Goal: Task Accomplishment & Management: Complete application form

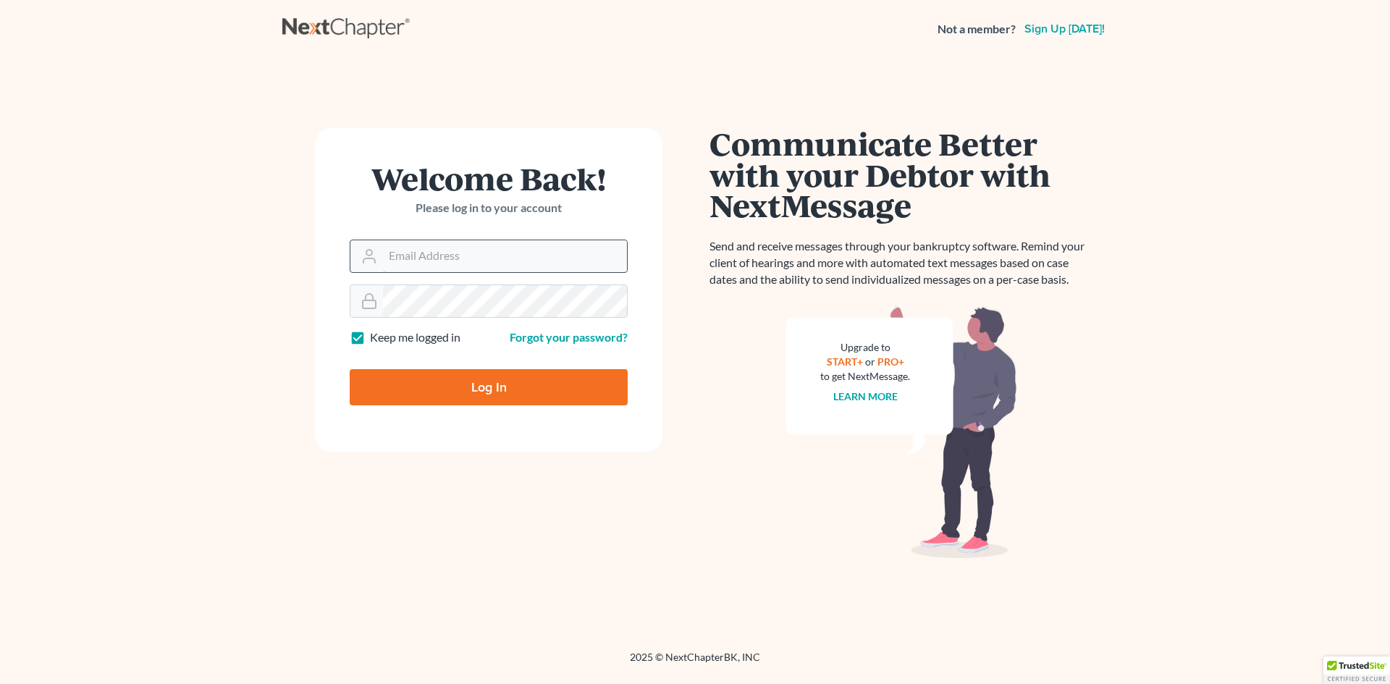
type input "ct07862"
click at [388, 255] on input "ct07862" at bounding box center [505, 256] width 244 height 32
click at [379, 379] on input "Log In" at bounding box center [489, 387] width 278 height 36
type input "Thinking..."
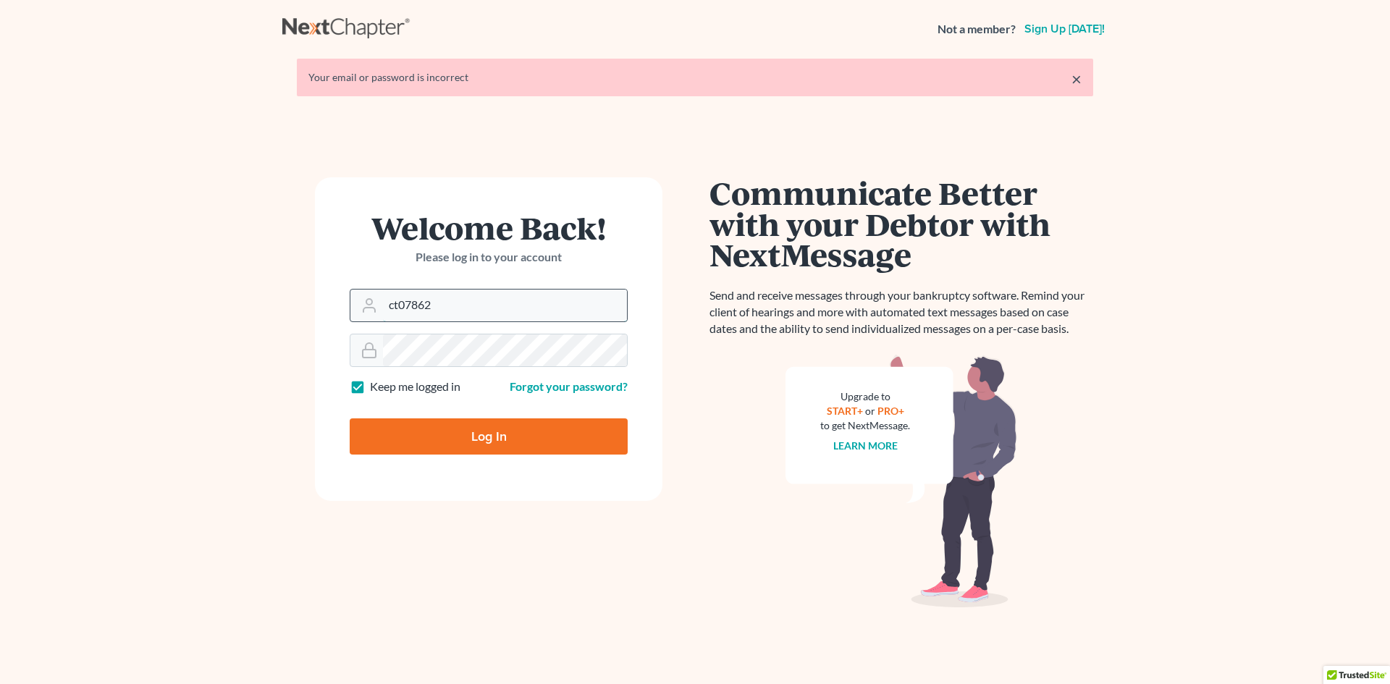
click at [447, 306] on input "ct07862" at bounding box center [505, 306] width 244 height 32
type input "[PERSON_NAME][EMAIL_ADDRESS][PERSON_NAME][DOMAIN_NAME]"
click at [430, 428] on input "Log In" at bounding box center [489, 436] width 278 height 36
type input "Thinking..."
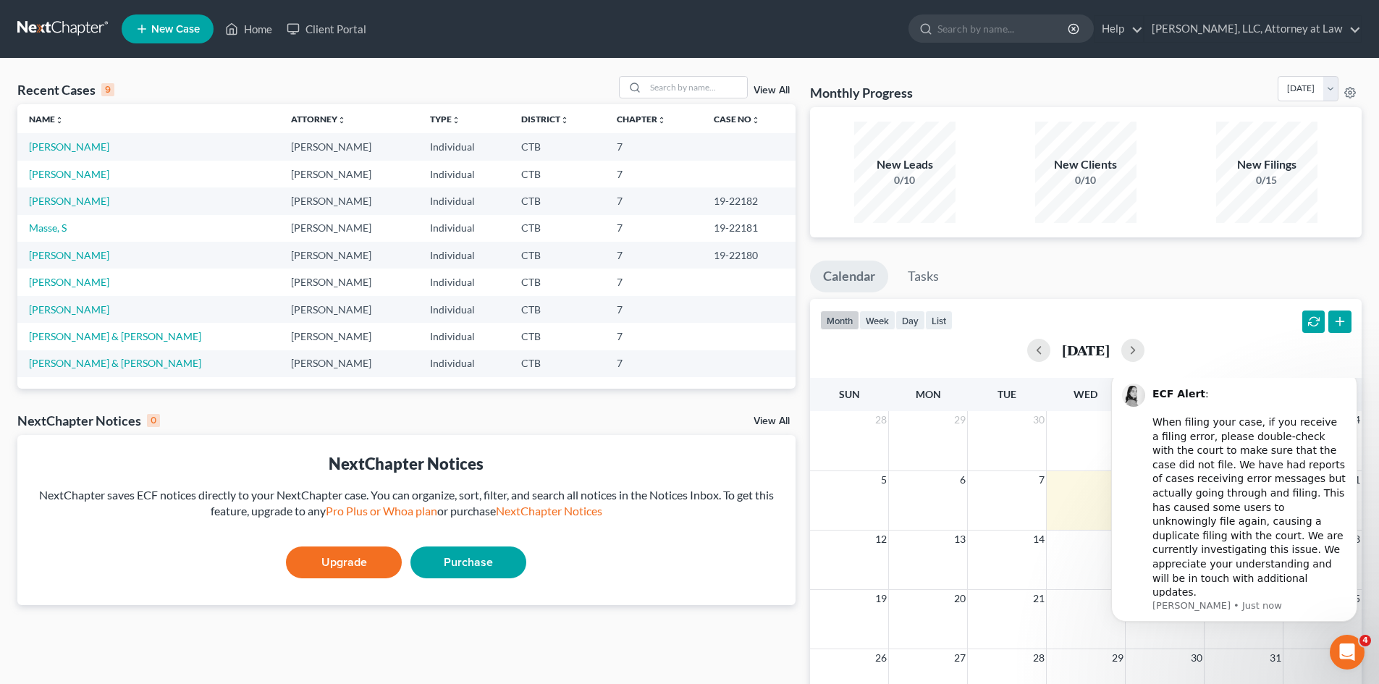
click at [1089, 180] on div "0/10" at bounding box center [1085, 180] width 101 height 14
click at [1272, 169] on div "New Filings" at bounding box center [1266, 164] width 101 height 17
click at [318, 30] on link "Client Portal" at bounding box center [326, 29] width 94 height 26
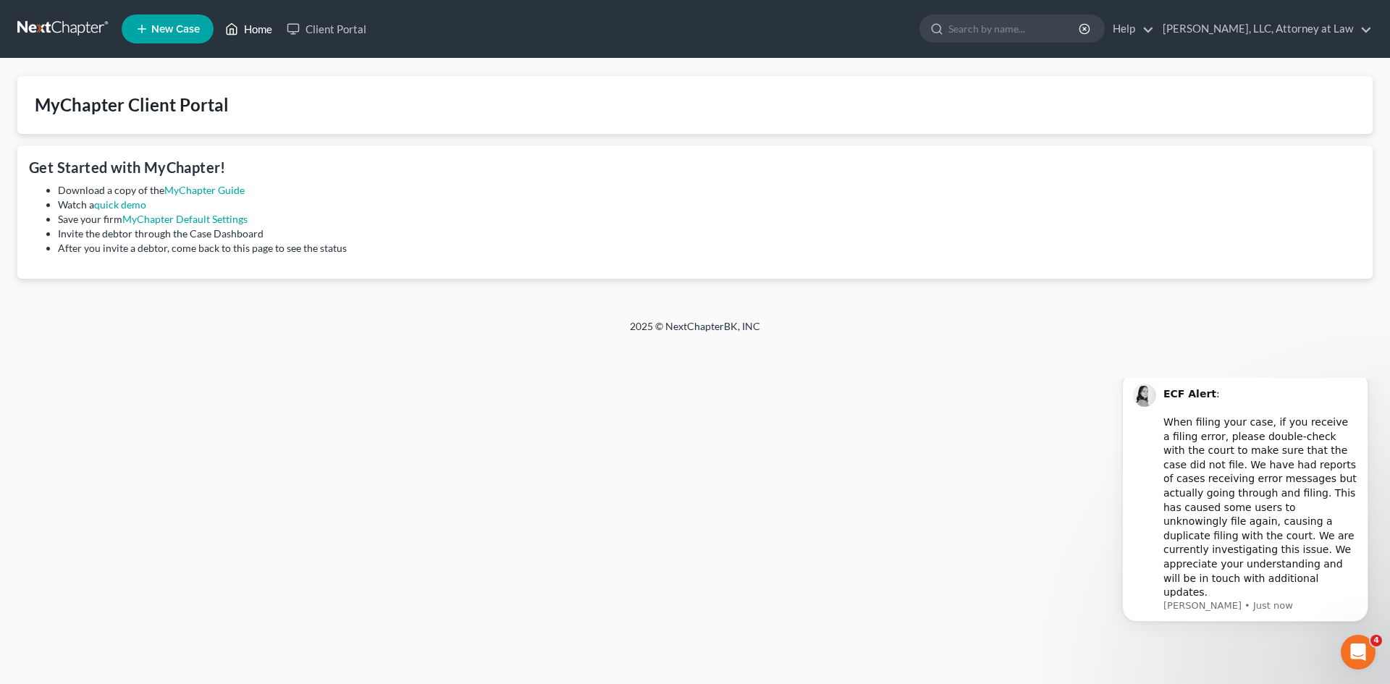
click at [255, 34] on link "Home" at bounding box center [249, 29] width 62 height 26
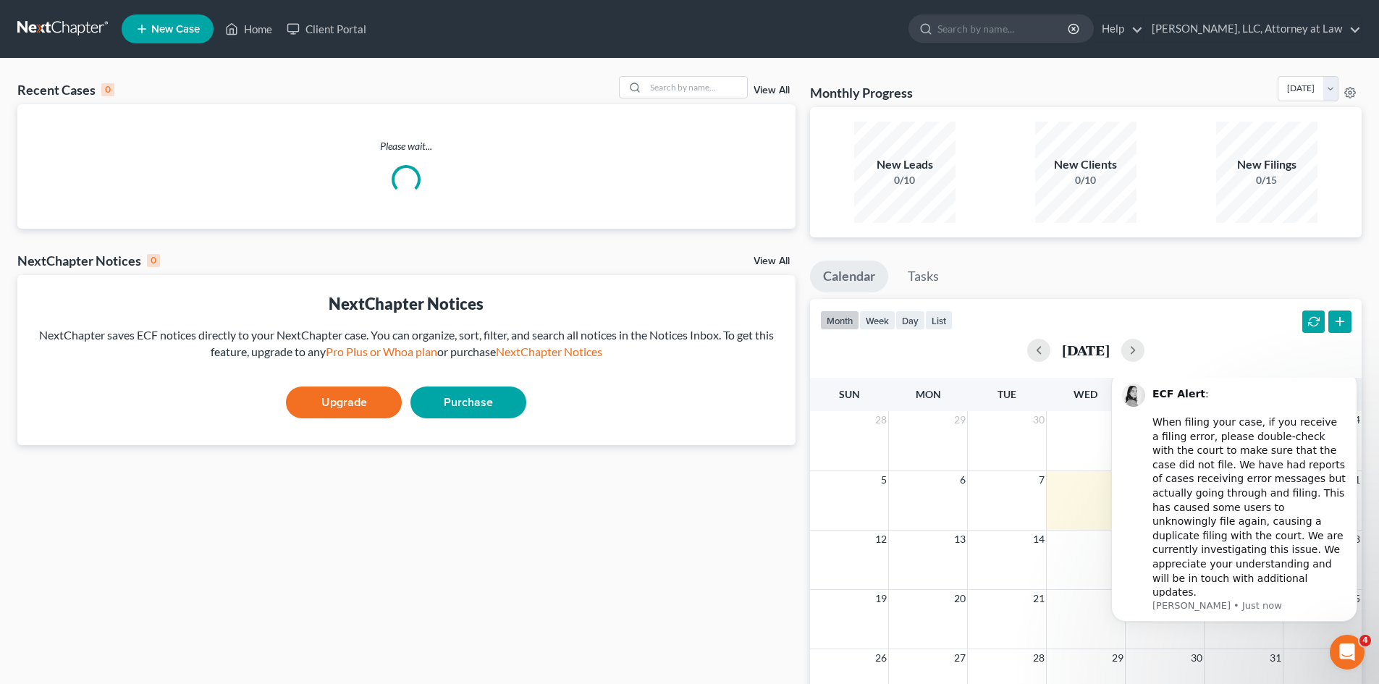
click at [196, 33] on span "New Case" at bounding box center [175, 29] width 48 height 11
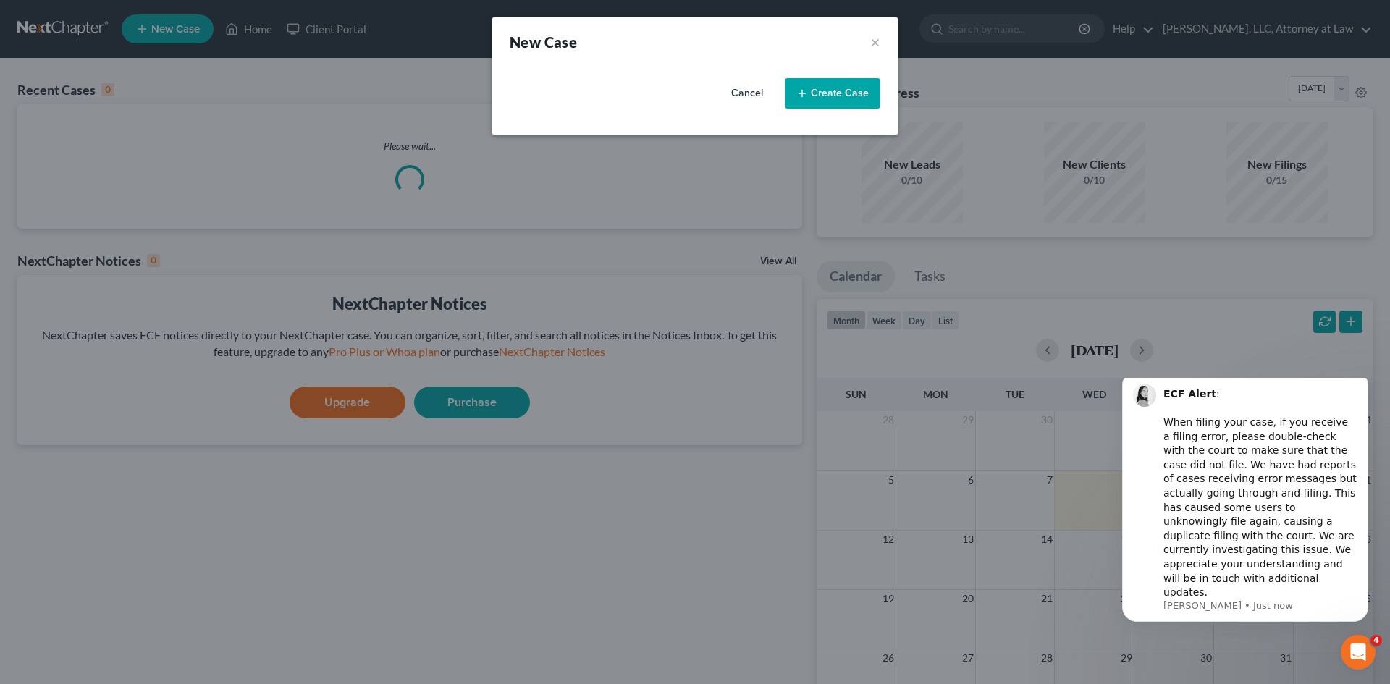
select select "12"
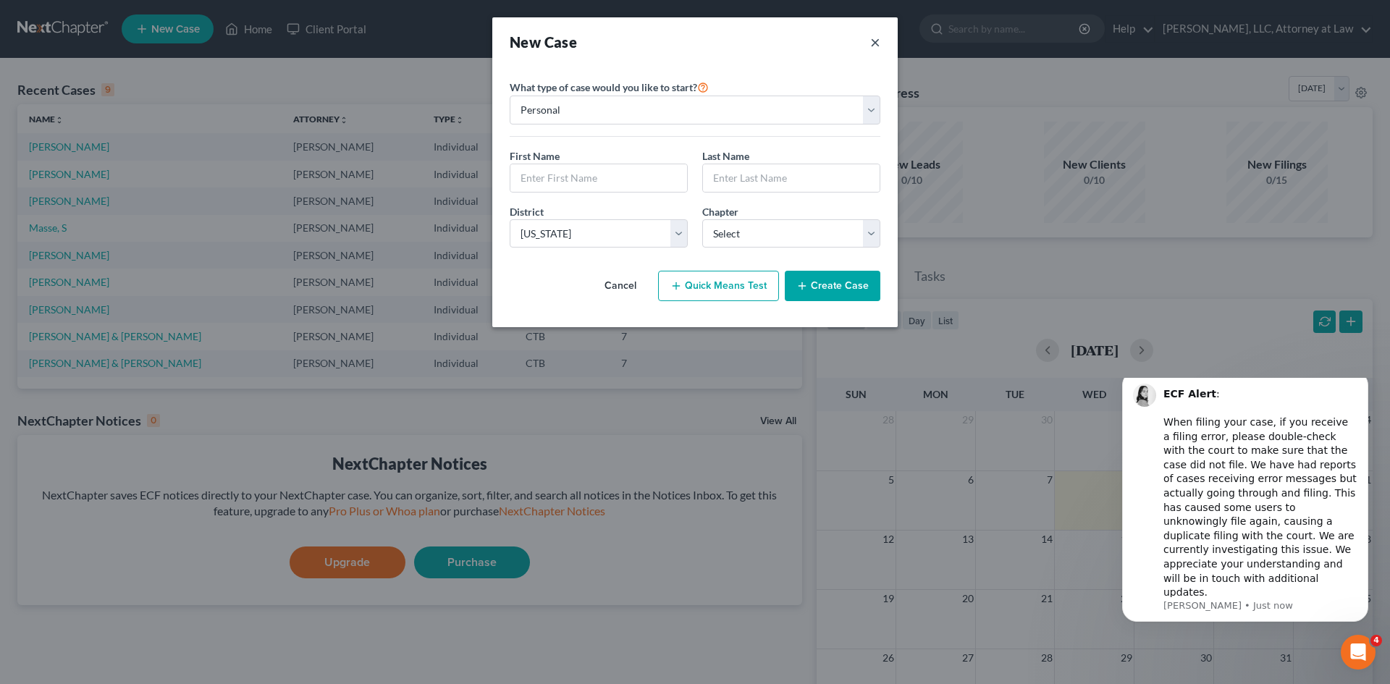
click at [872, 42] on button "×" at bounding box center [875, 42] width 10 height 20
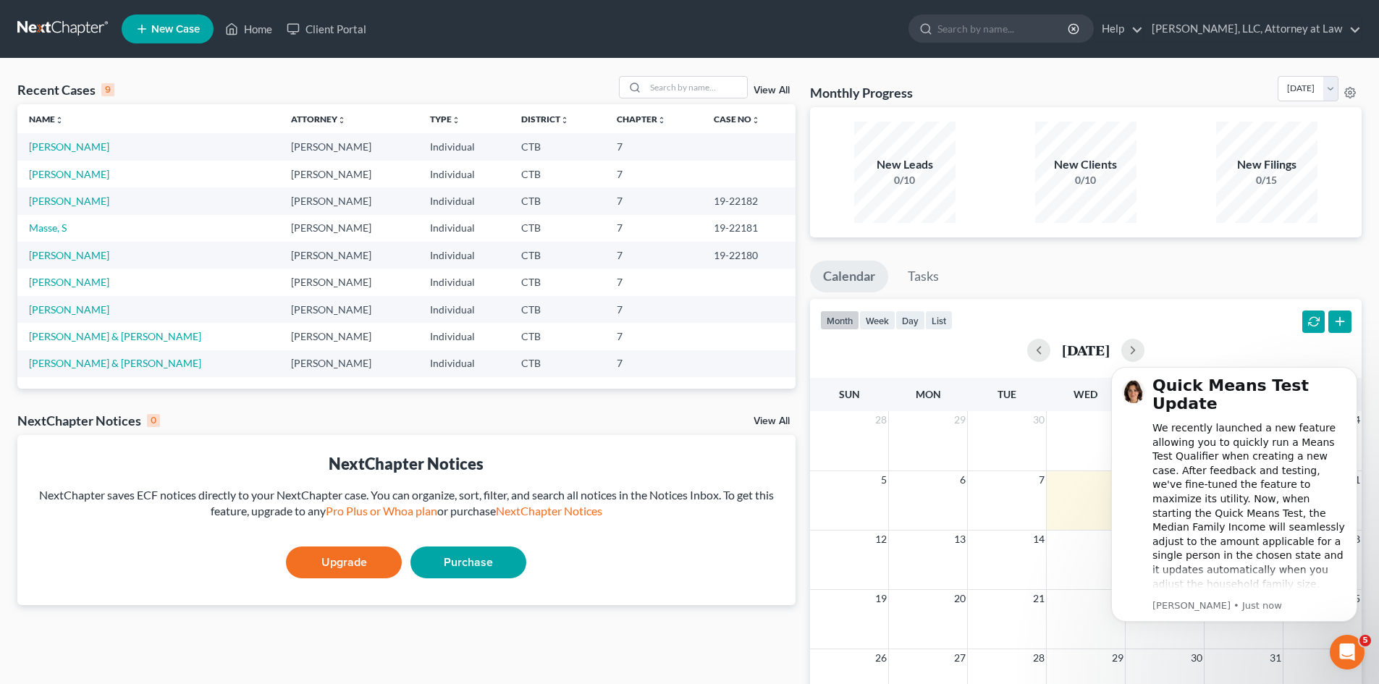
click at [908, 192] on div "New Leads 0/10" at bounding box center [904, 172] width 101 height 101
click at [1060, 175] on div "0/10" at bounding box center [1085, 180] width 101 height 14
click at [1241, 174] on div "0/15" at bounding box center [1266, 180] width 101 height 14
click at [1254, 284] on ul "Calendar Tasks" at bounding box center [1086, 280] width 552 height 38
click at [130, 364] on td "Neville, Robert & Mary" at bounding box center [148, 363] width 262 height 27
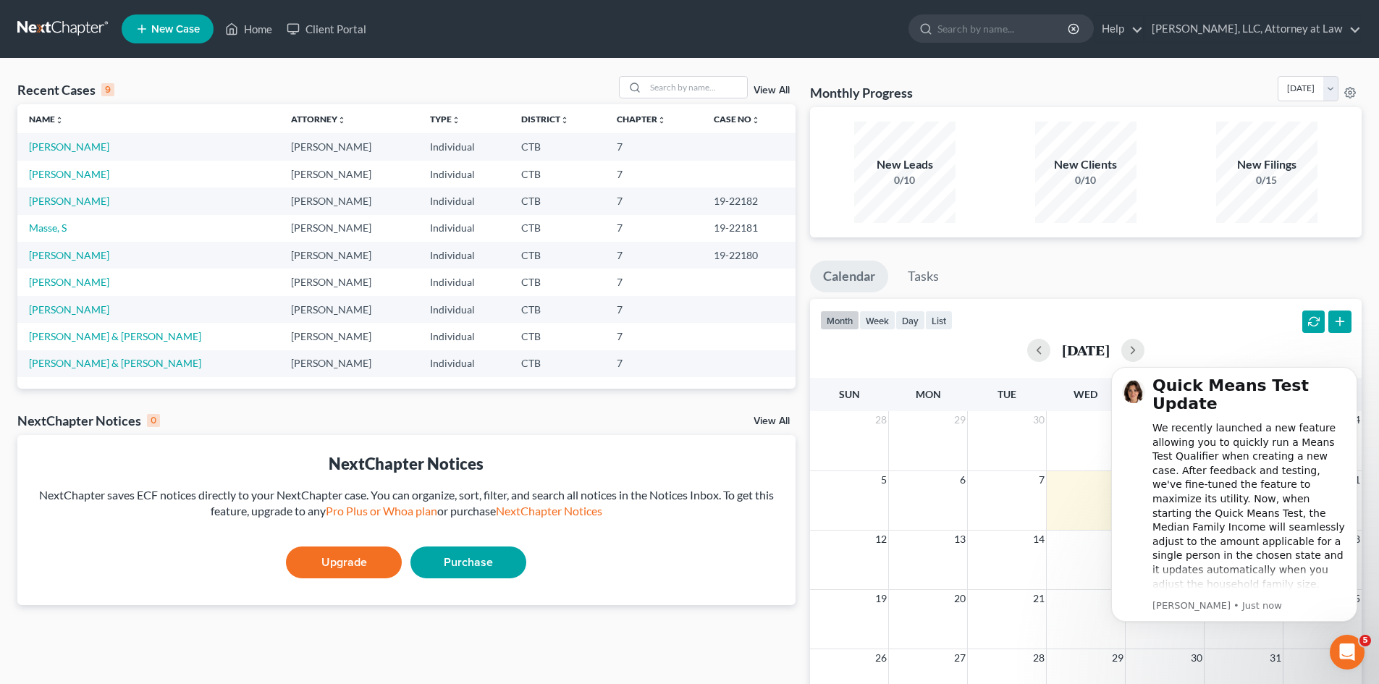
click at [101, 343] on td "Salas, Henry & Kimberly" at bounding box center [148, 336] width 262 height 27
click at [101, 90] on div "9" at bounding box center [107, 89] width 13 height 13
click at [256, 30] on link "Home" at bounding box center [249, 29] width 62 height 26
click at [316, 35] on link "Client Portal" at bounding box center [326, 29] width 94 height 26
